Goal: Navigation & Orientation: Understand site structure

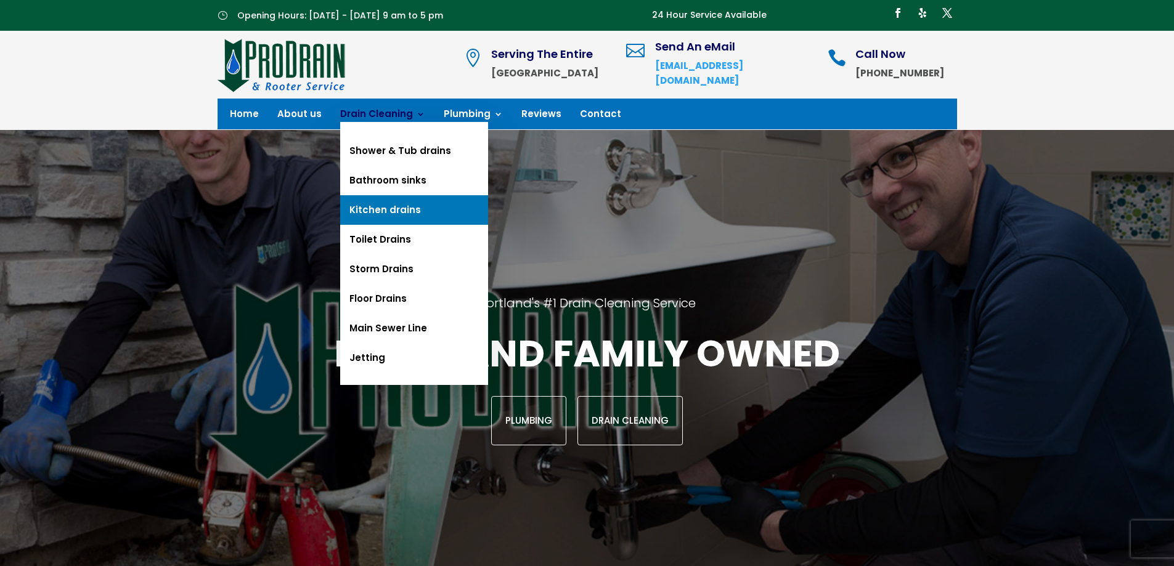
click at [361, 209] on link "Kitchen drains" at bounding box center [414, 210] width 148 height 30
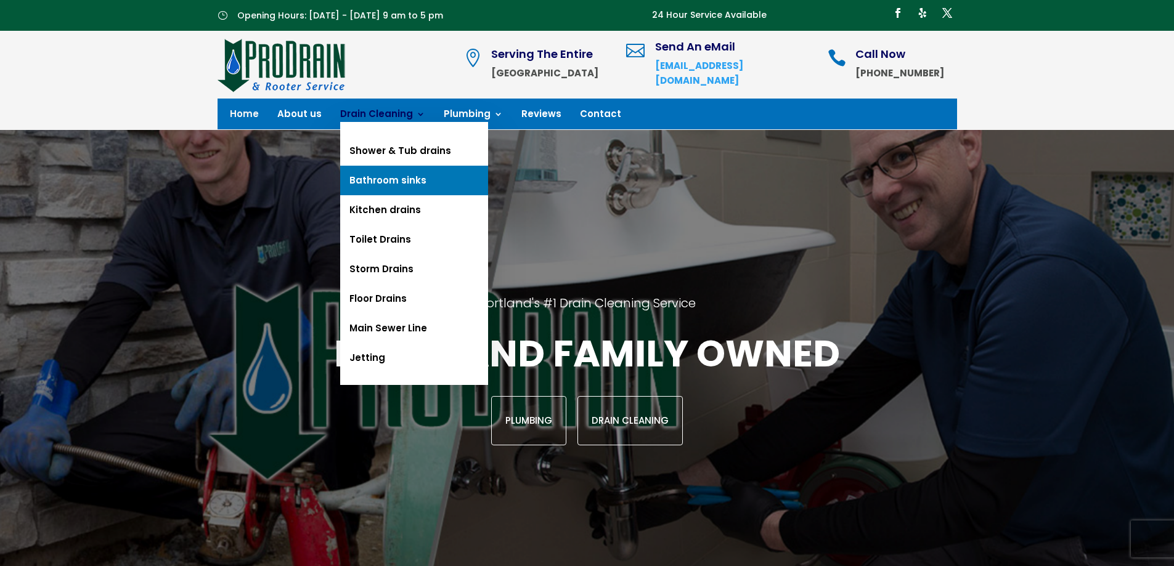
click at [383, 173] on link "Bathroom sinks" at bounding box center [414, 181] width 148 height 30
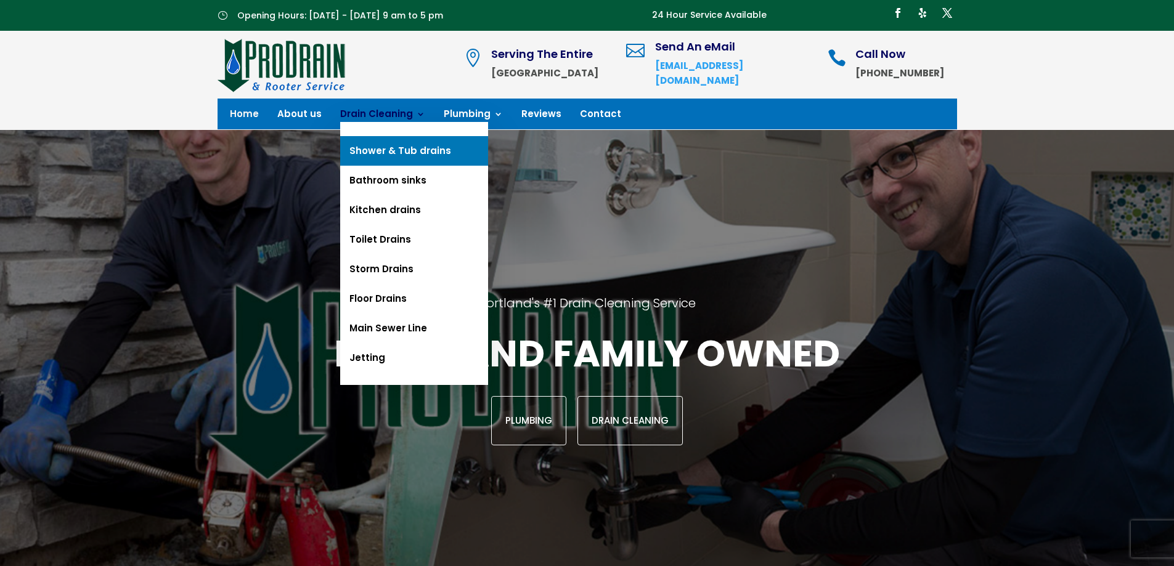
click at [404, 153] on link "Shower & Tub drains" at bounding box center [414, 151] width 148 height 30
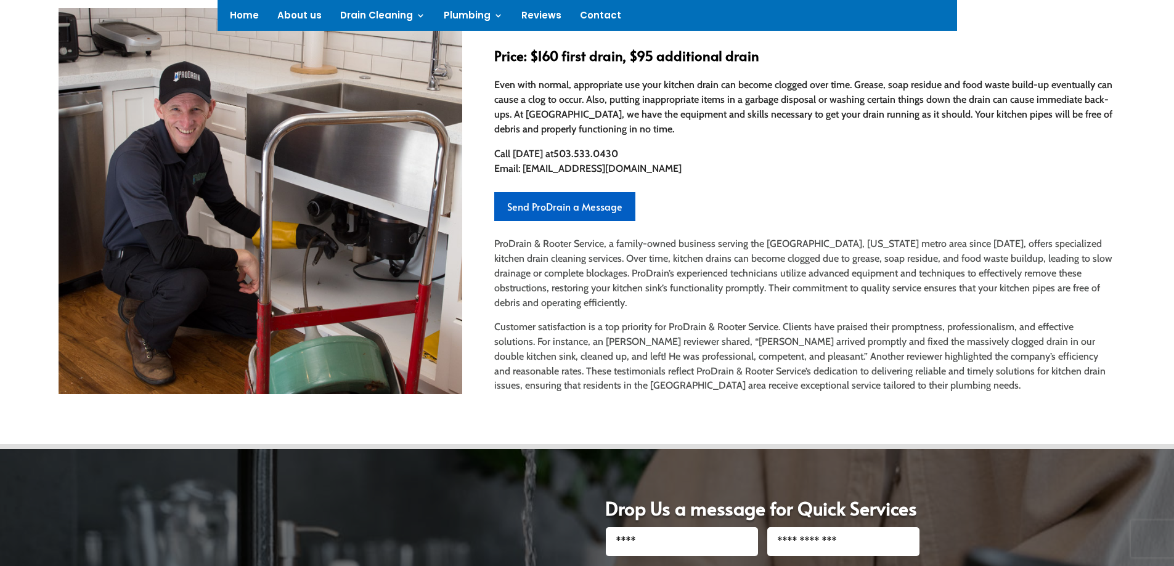
scroll to position [247, 0]
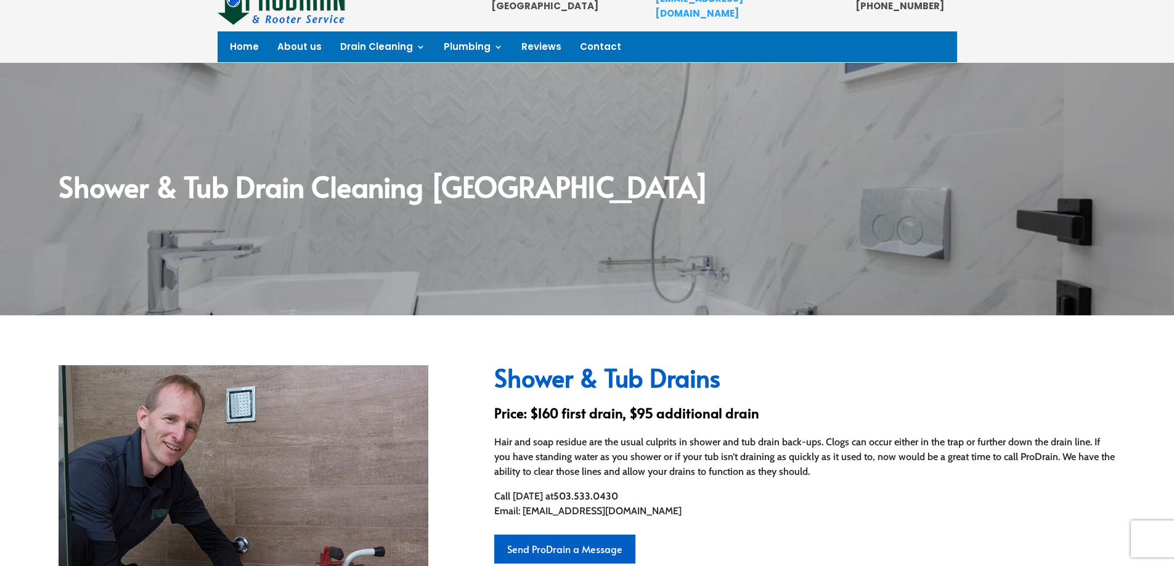
scroll to position [62, 0]
